Goal: Transaction & Acquisition: Purchase product/service

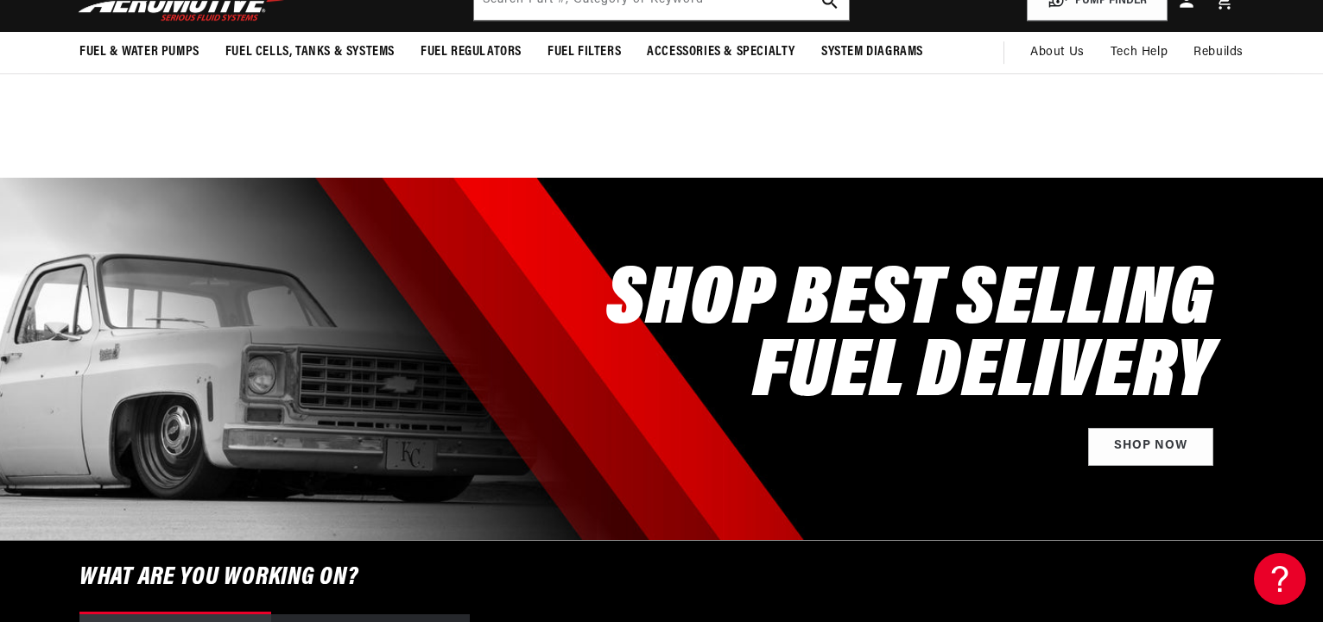
scroll to position [440, 0]
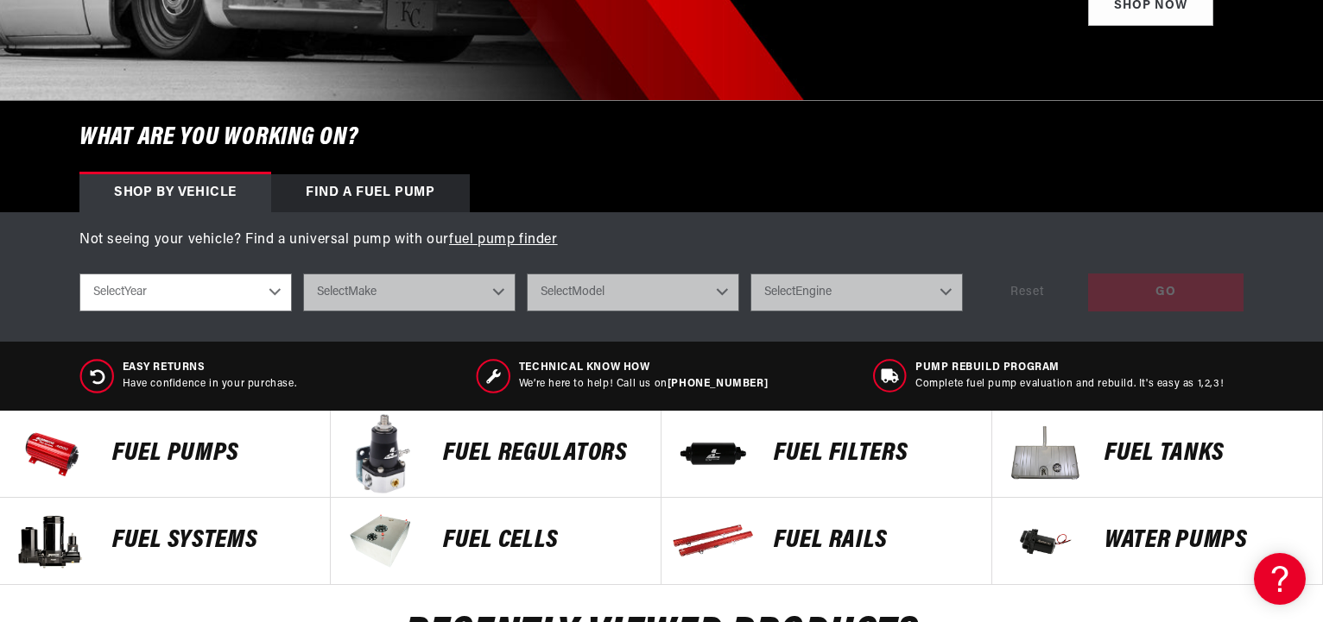
click at [167, 446] on p "Fuel Pumps" at bounding box center [212, 454] width 200 height 26
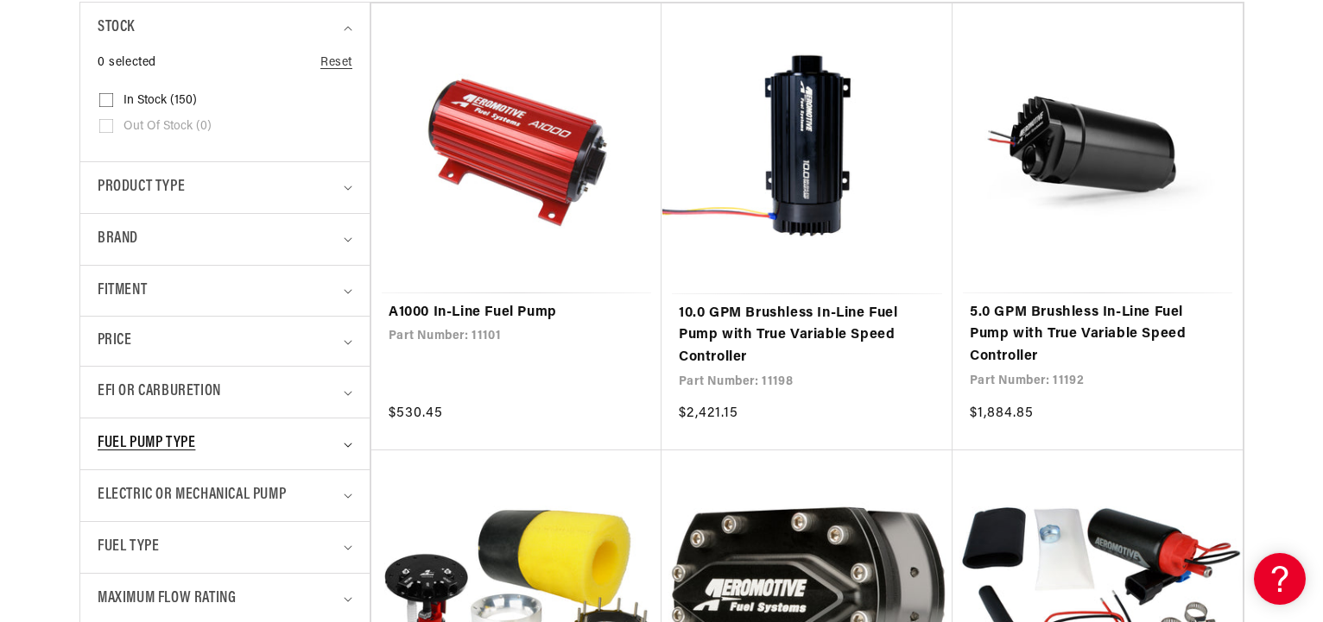
click at [344, 446] on icon "Fuel Pump Type (0 selected)" at bounding box center [348, 445] width 9 height 5
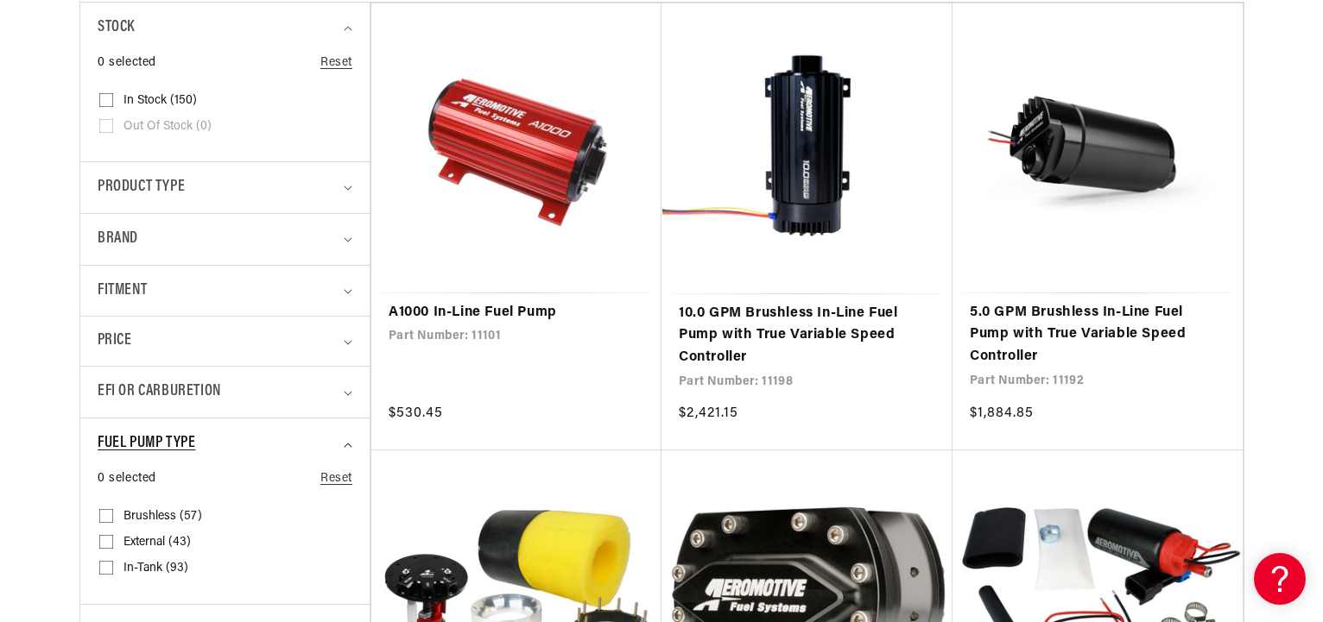
click at [344, 446] on summary "Fuel Pump Type" at bounding box center [225, 444] width 255 height 51
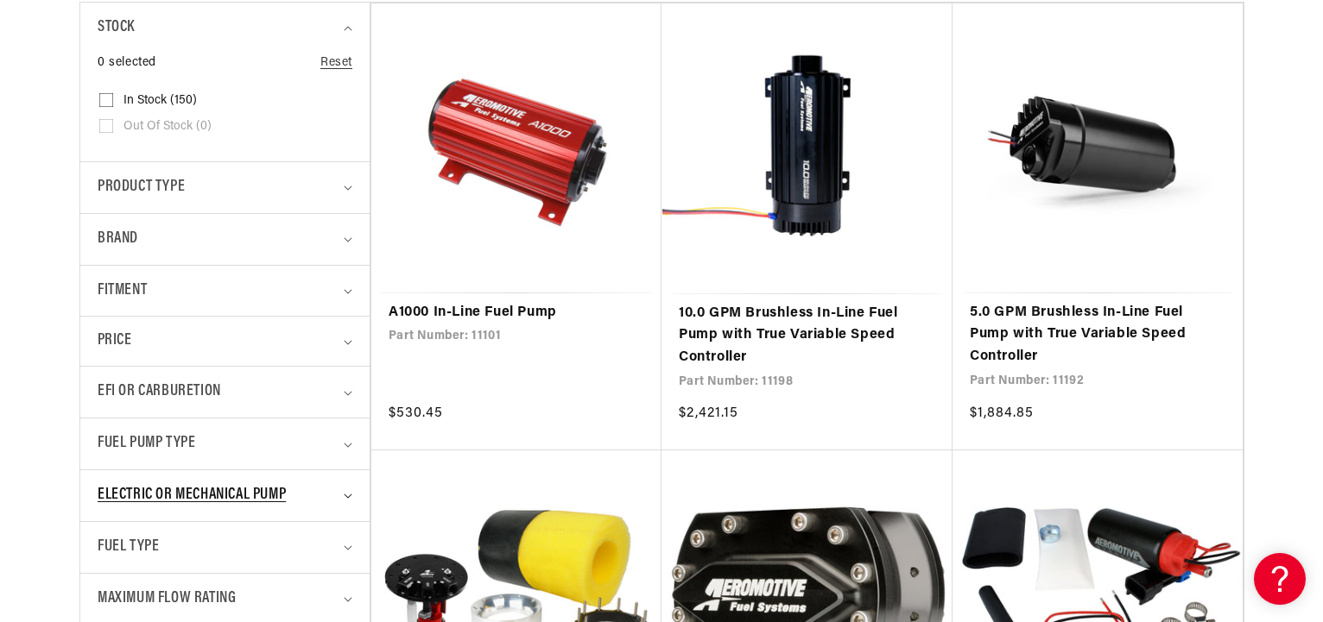
click at [331, 495] on div "Electric or Mechanical Pump" at bounding box center [218, 495] width 240 height 25
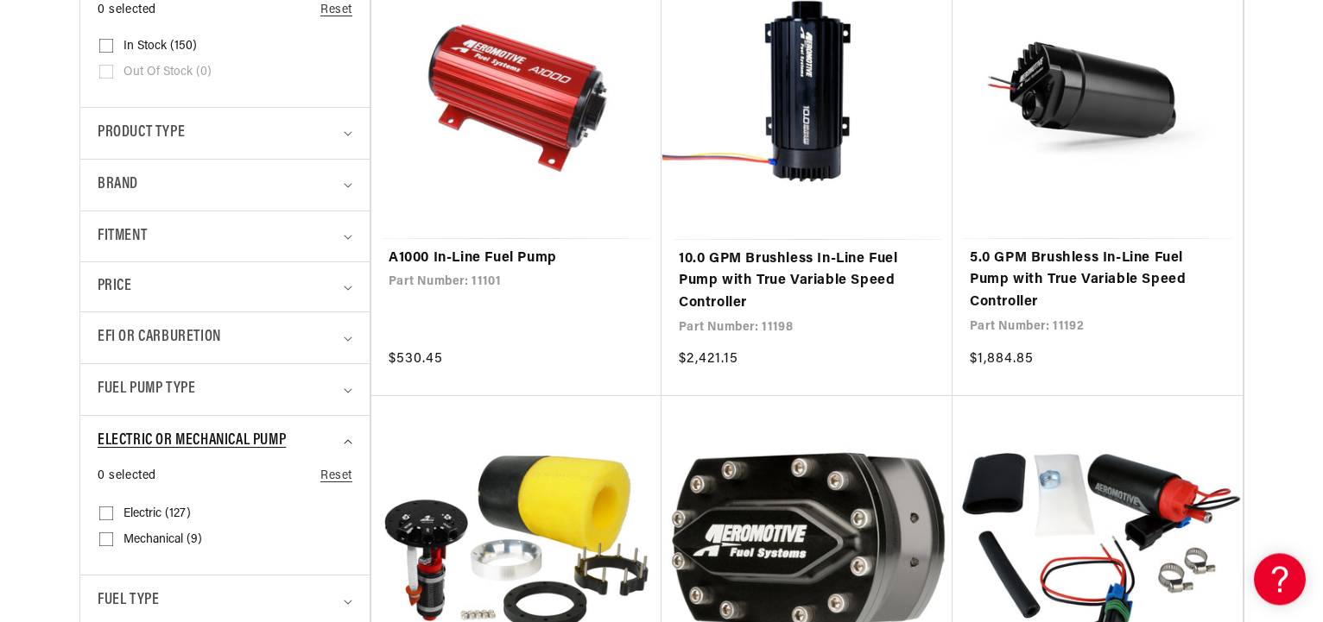
scroll to position [528, 0]
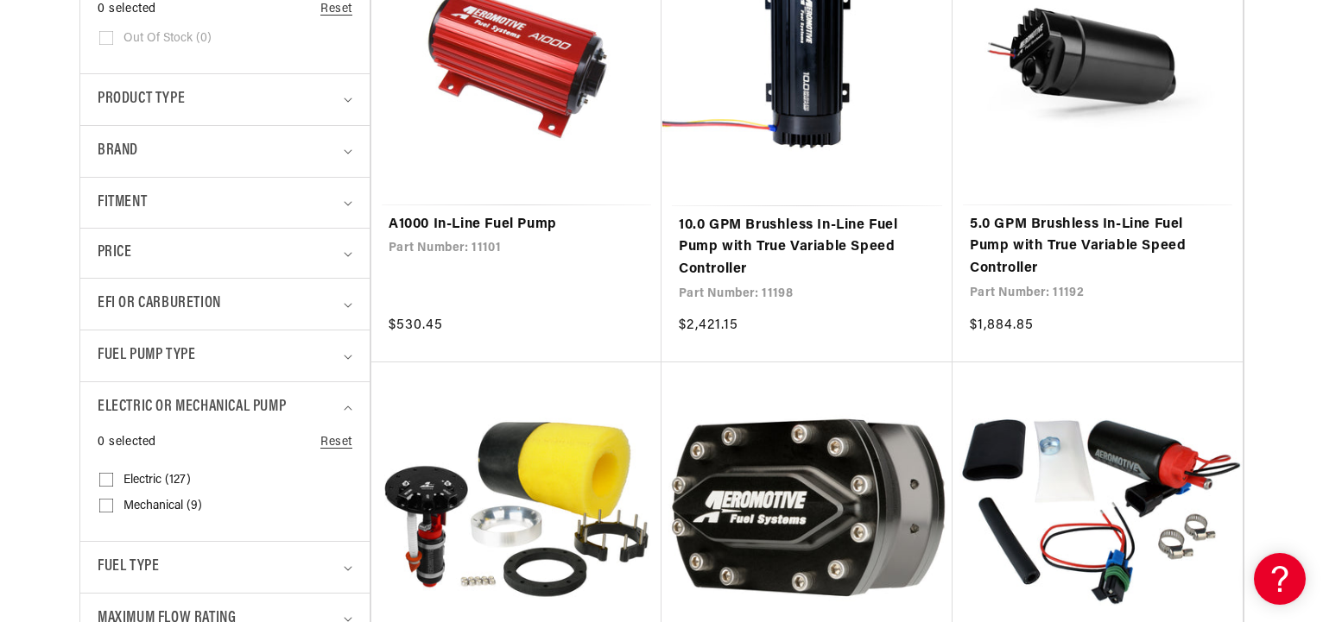
click at [106, 503] on input "Mechanical (9) Mechanical (9 products)" at bounding box center [106, 509] width 14 height 14
checkbox input "true"
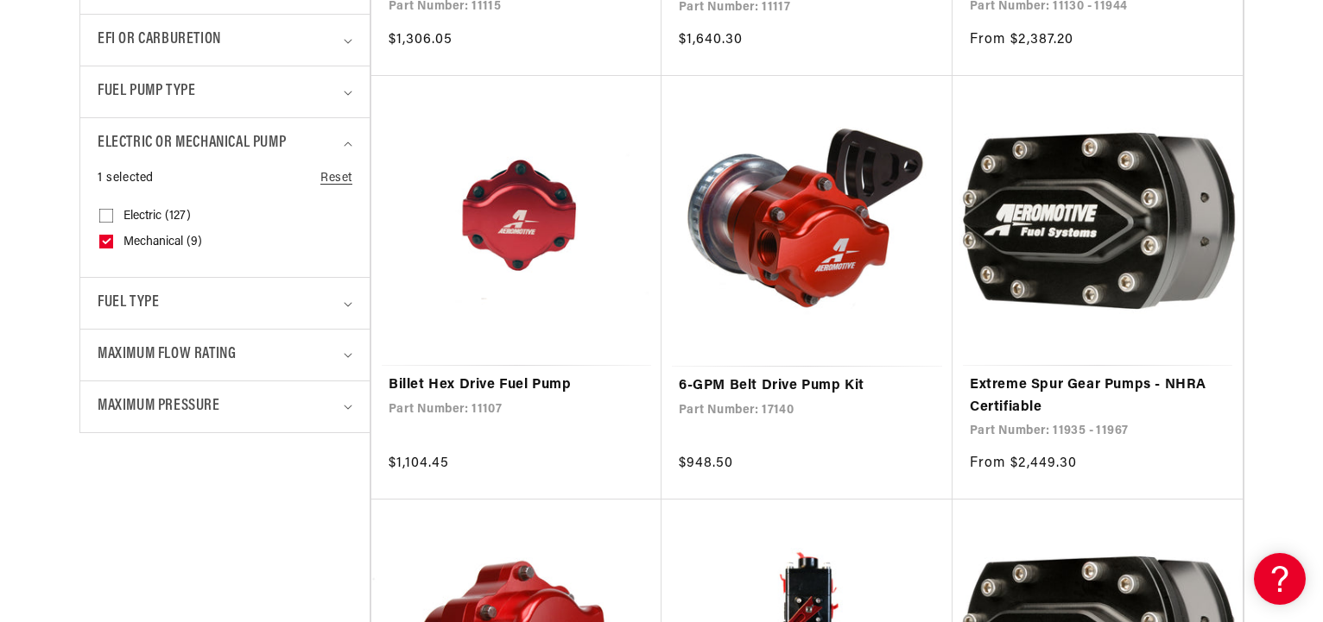
scroll to position [881, 0]
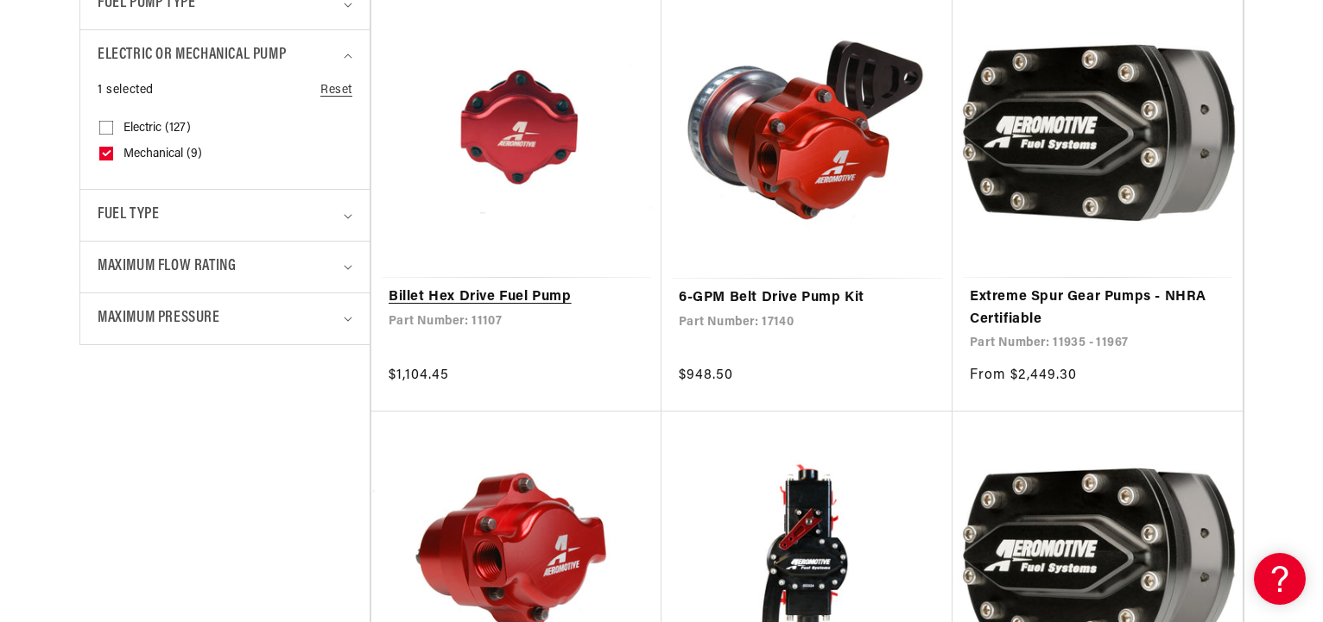
click at [547, 287] on link "Billet Hex Drive Fuel Pump" at bounding box center [516, 298] width 256 height 22
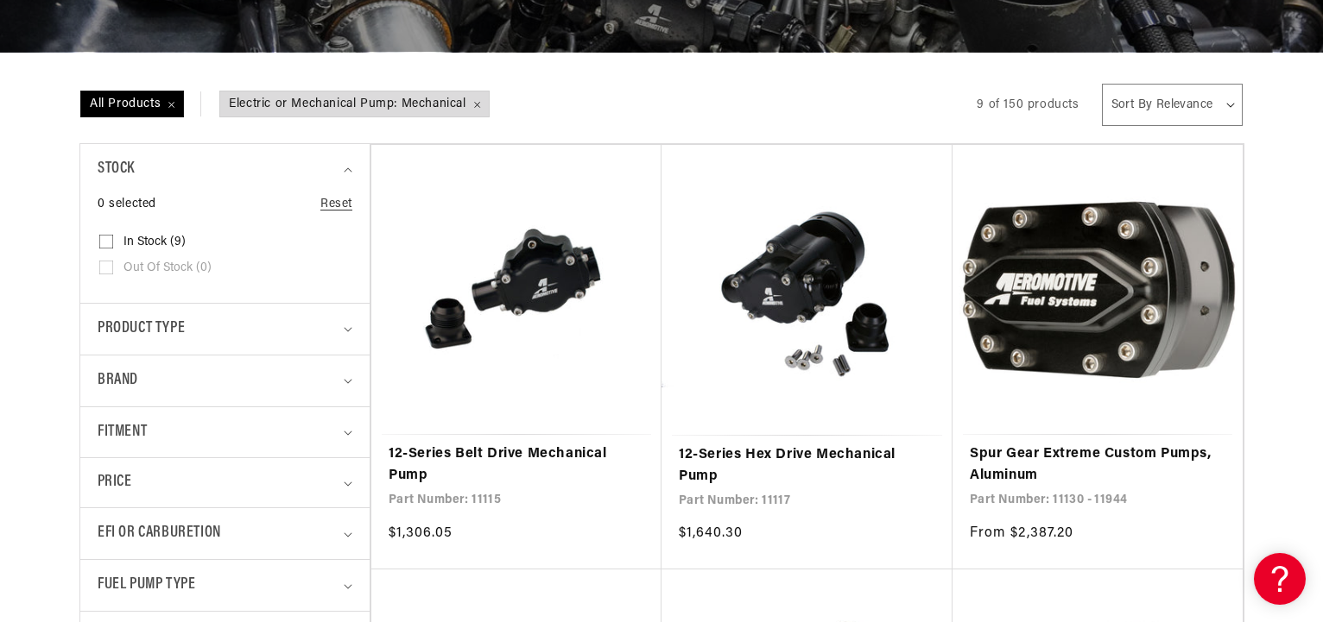
scroll to position [264, 0]
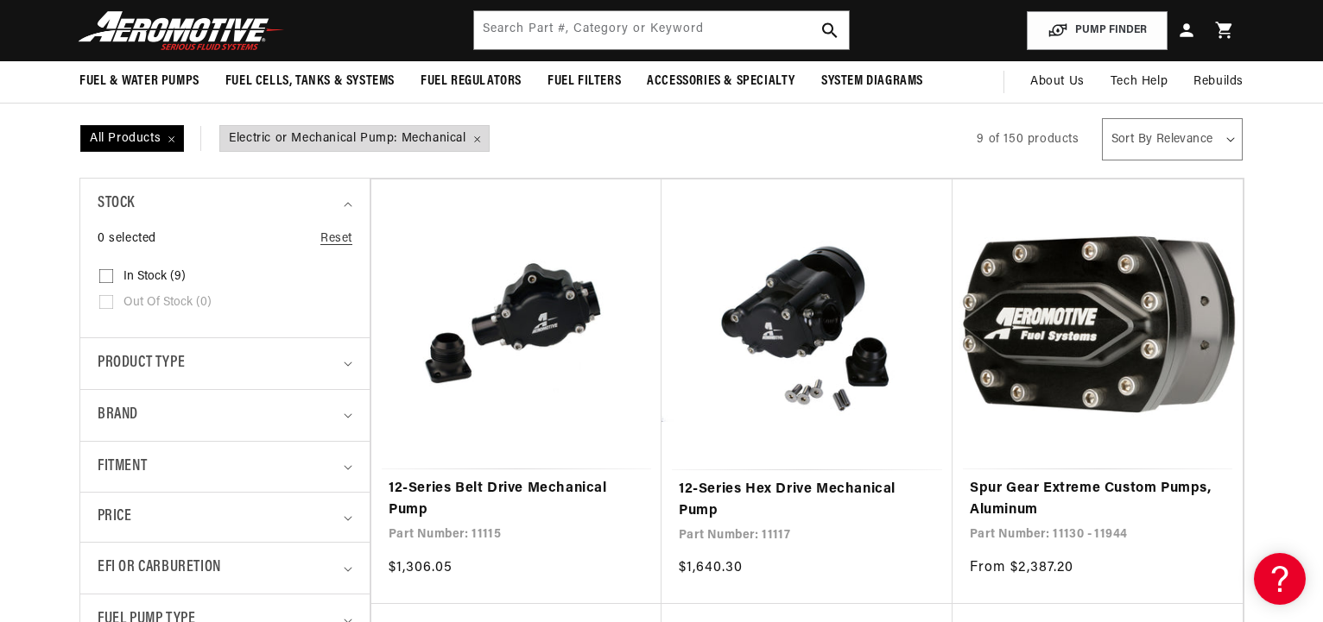
click at [1102, 118] on select "Sort By Relevance Sort By Price, Low to High Sort By Price, High to Low" at bounding box center [1172, 139] width 141 height 42
select select "price-descending"
click option "Sort By Price, High to Low" at bounding box center [0, 0] width 0 height 0
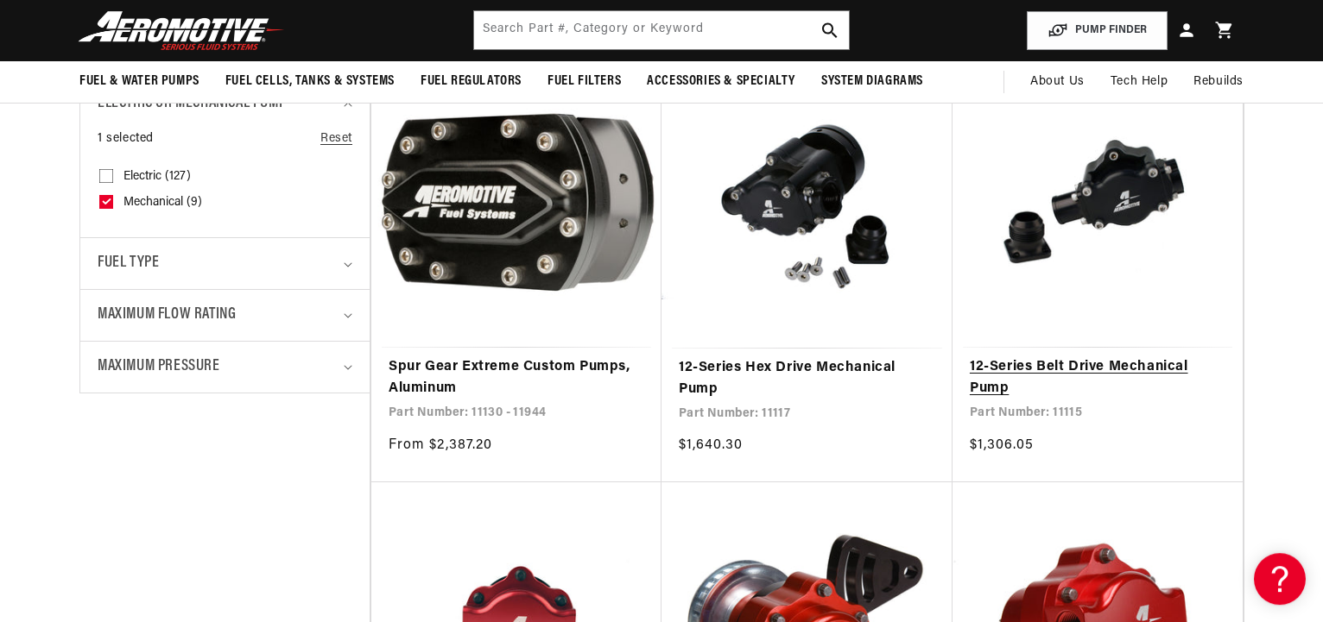
scroll to position [792, 0]
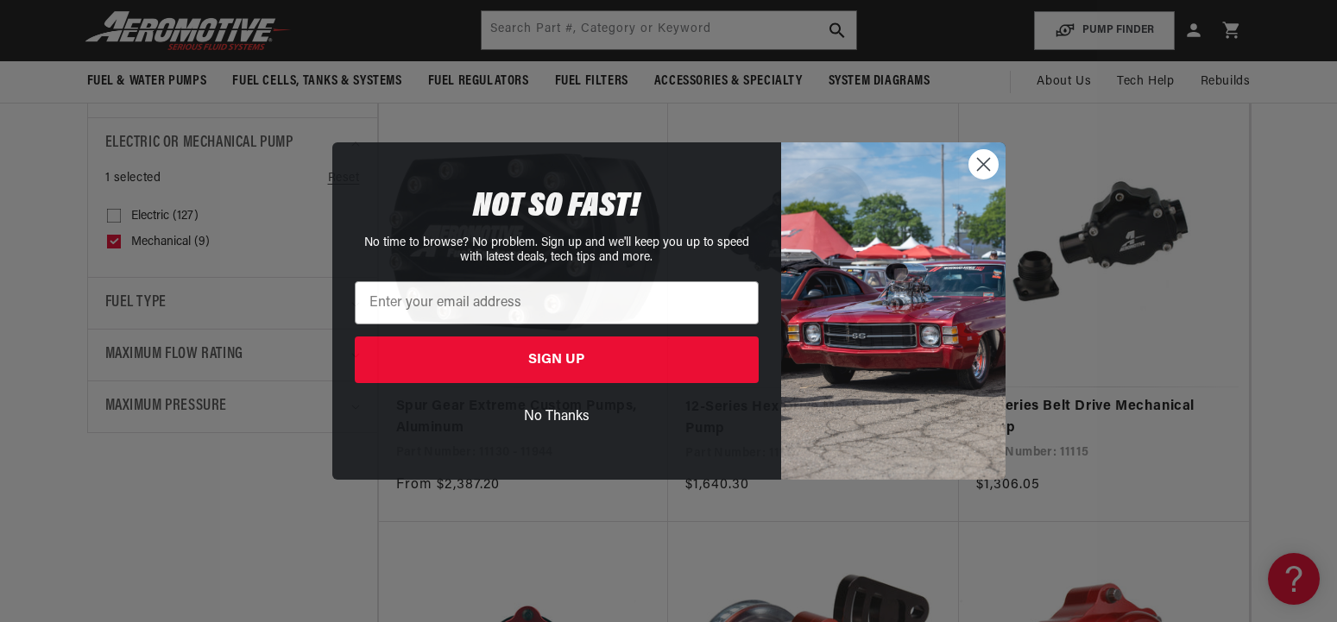
click at [975, 165] on circle "Close dialog" at bounding box center [983, 164] width 28 height 28
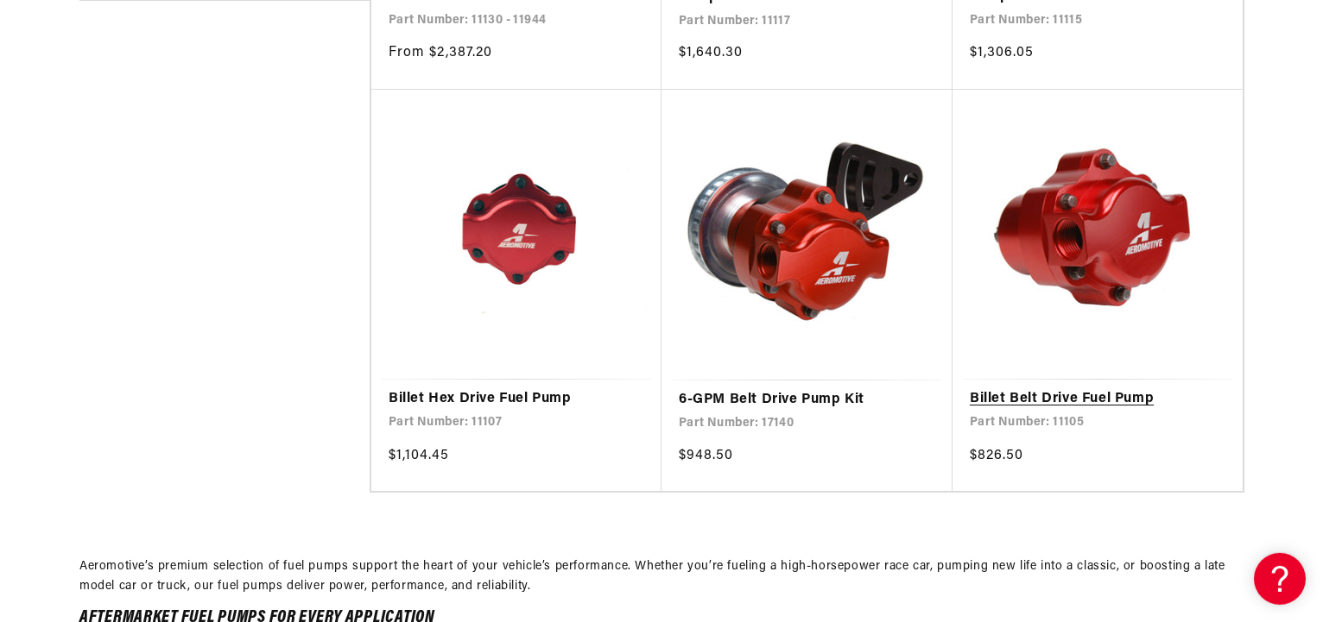
scroll to position [1233, 0]
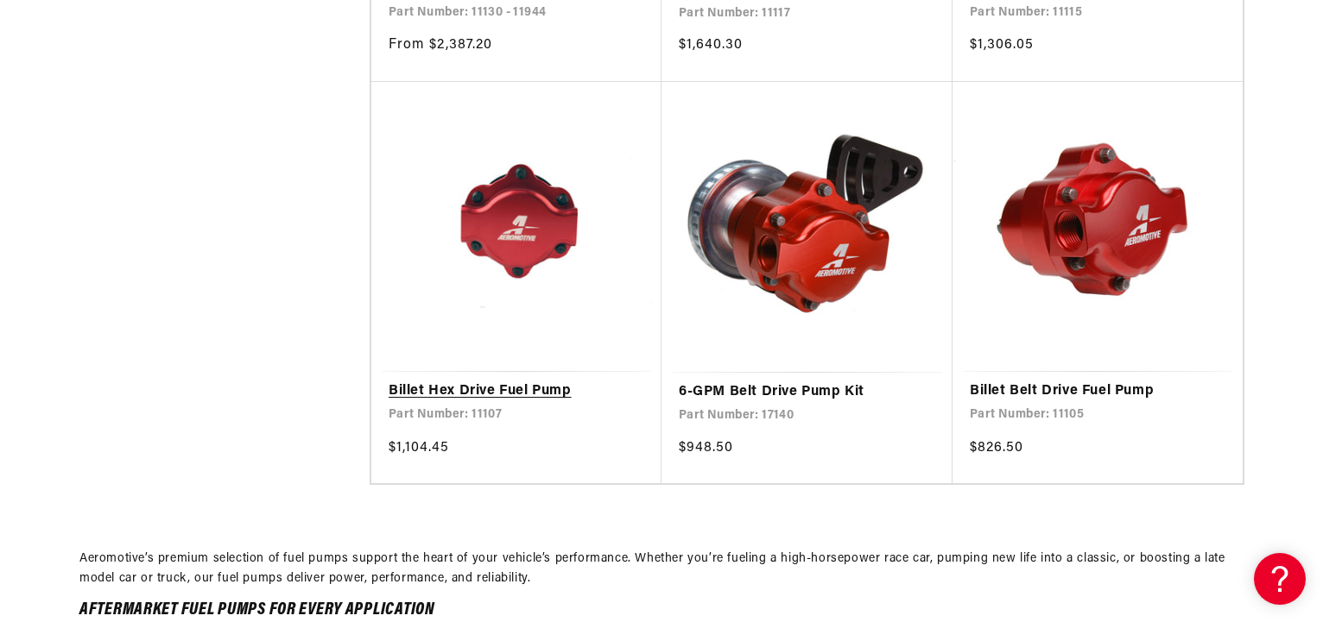
click at [516, 381] on link "Billet Hex Drive Fuel Pump" at bounding box center [516, 392] width 256 height 22
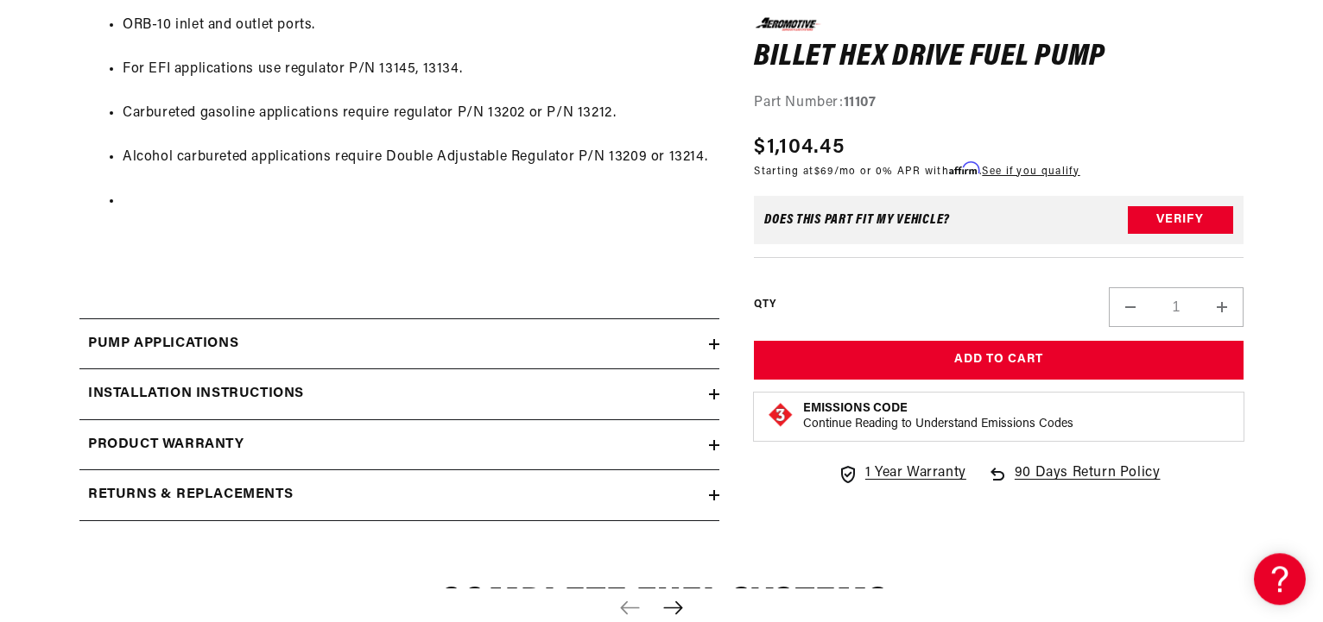
scroll to position [2025, 0]
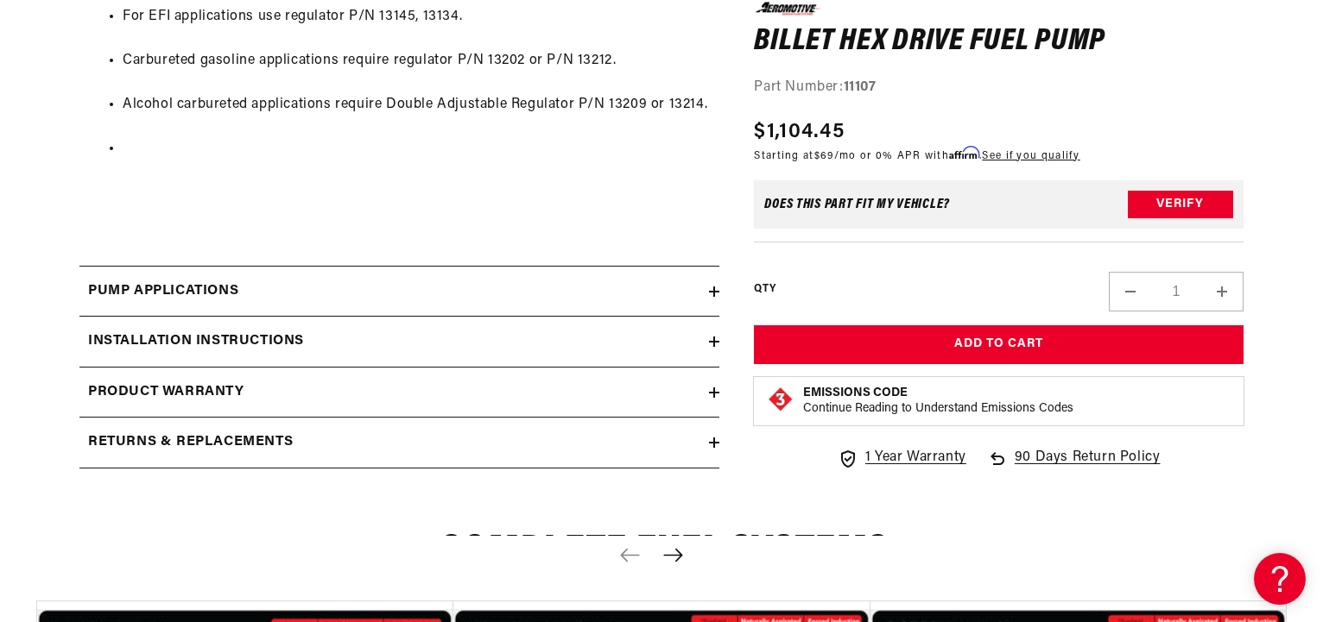
click at [706, 303] on div "Pump Applications" at bounding box center [393, 292] width 629 height 22
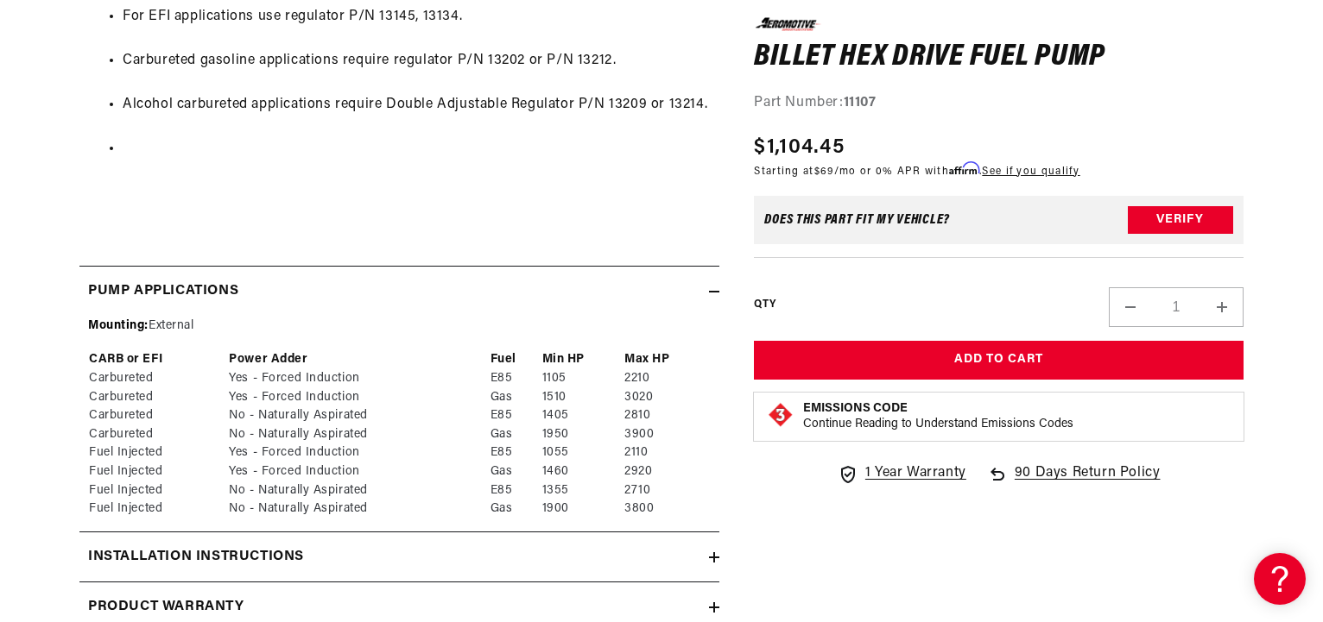
click at [706, 303] on div "Pump Applications" at bounding box center [393, 292] width 629 height 22
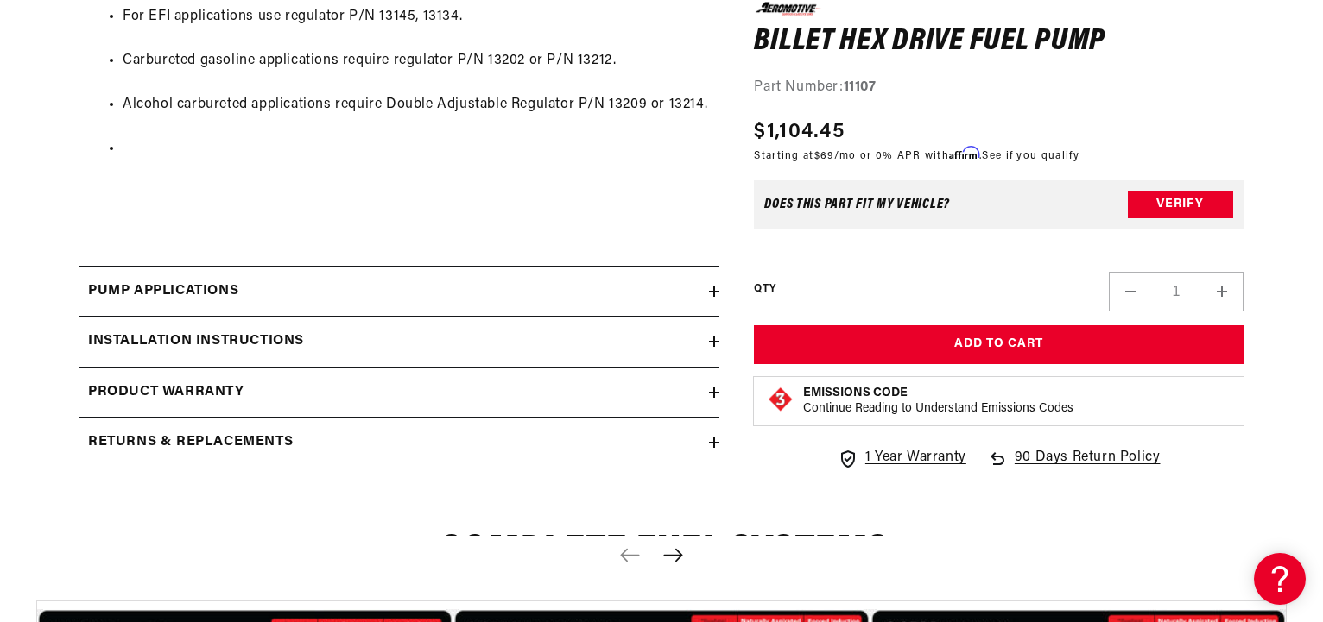
click at [719, 347] on icon at bounding box center [714, 342] width 10 height 10
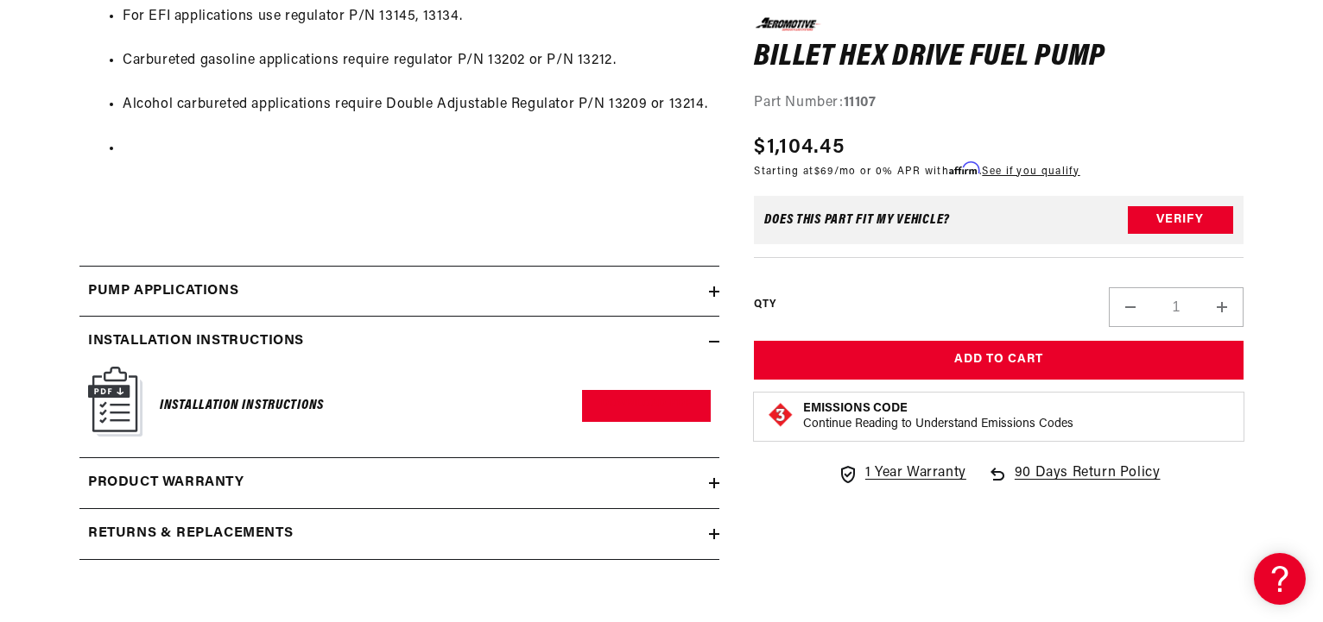
click at [719, 347] on icon at bounding box center [714, 342] width 10 height 10
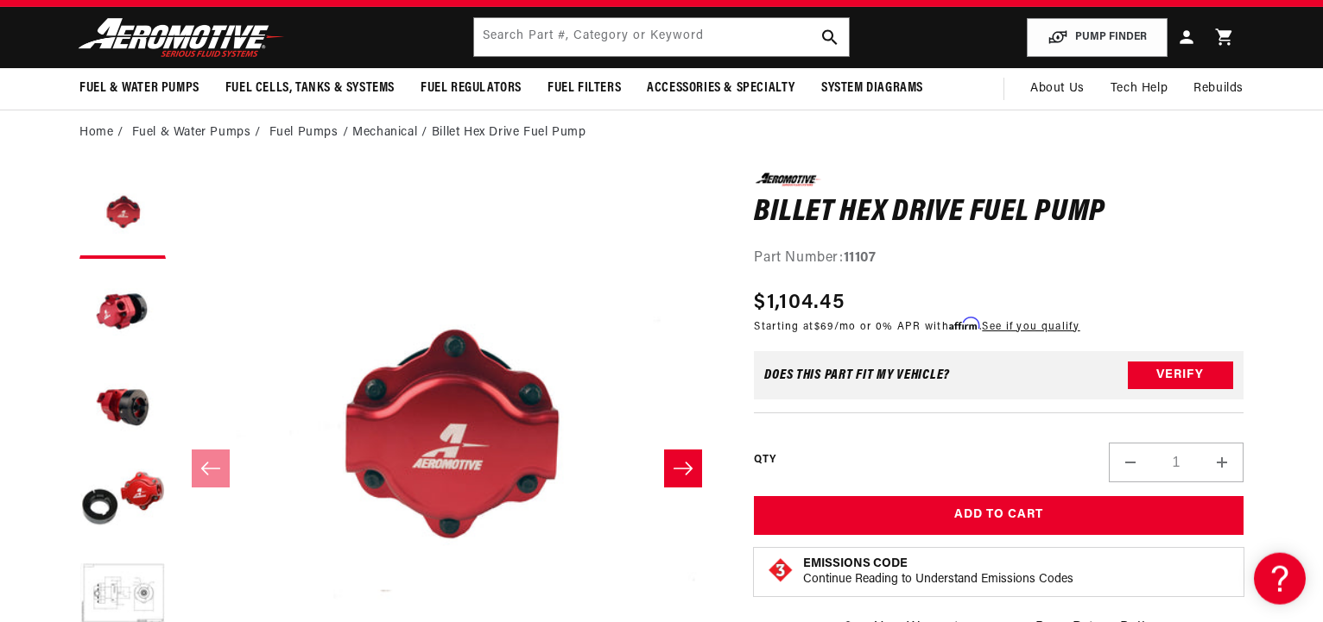
scroll to position [0, 0]
